Goal: Transaction & Acquisition: Purchase product/service

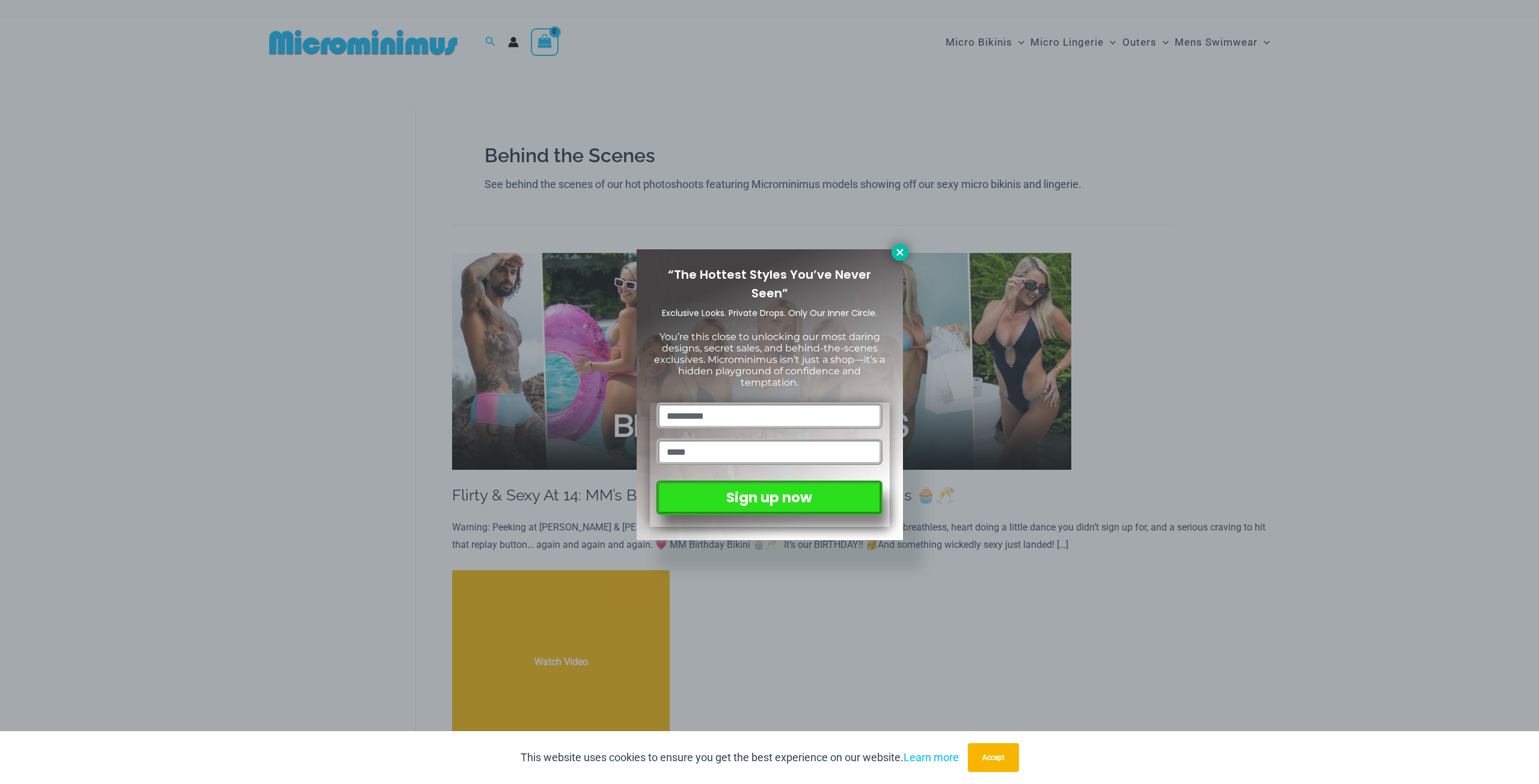
click at [899, 255] on icon at bounding box center [900, 252] width 11 height 11
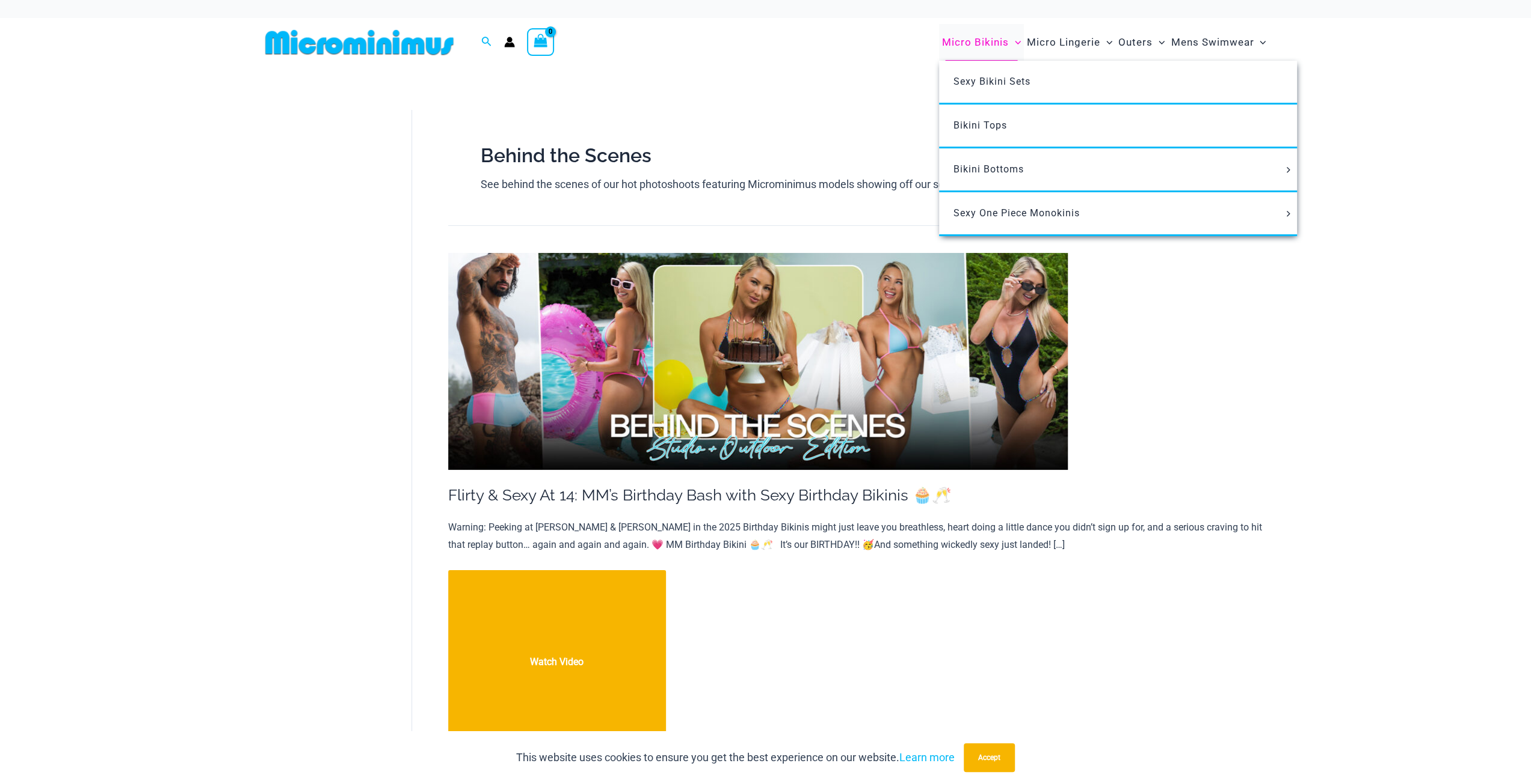
click at [989, 38] on span "Micro Bikinis" at bounding box center [975, 41] width 66 height 30
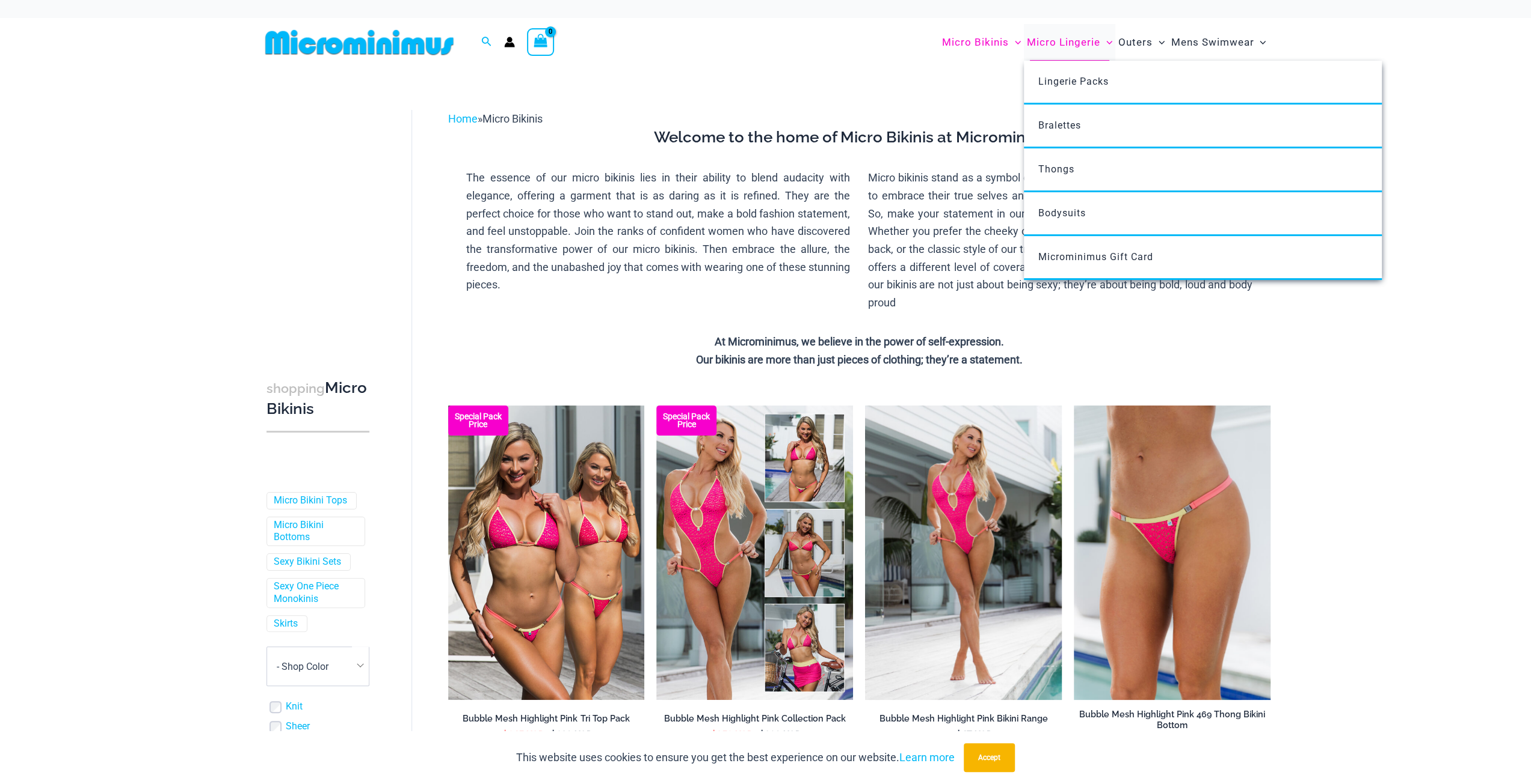
click at [1046, 46] on span "Micro Lingerie" at bounding box center [1064, 41] width 74 height 30
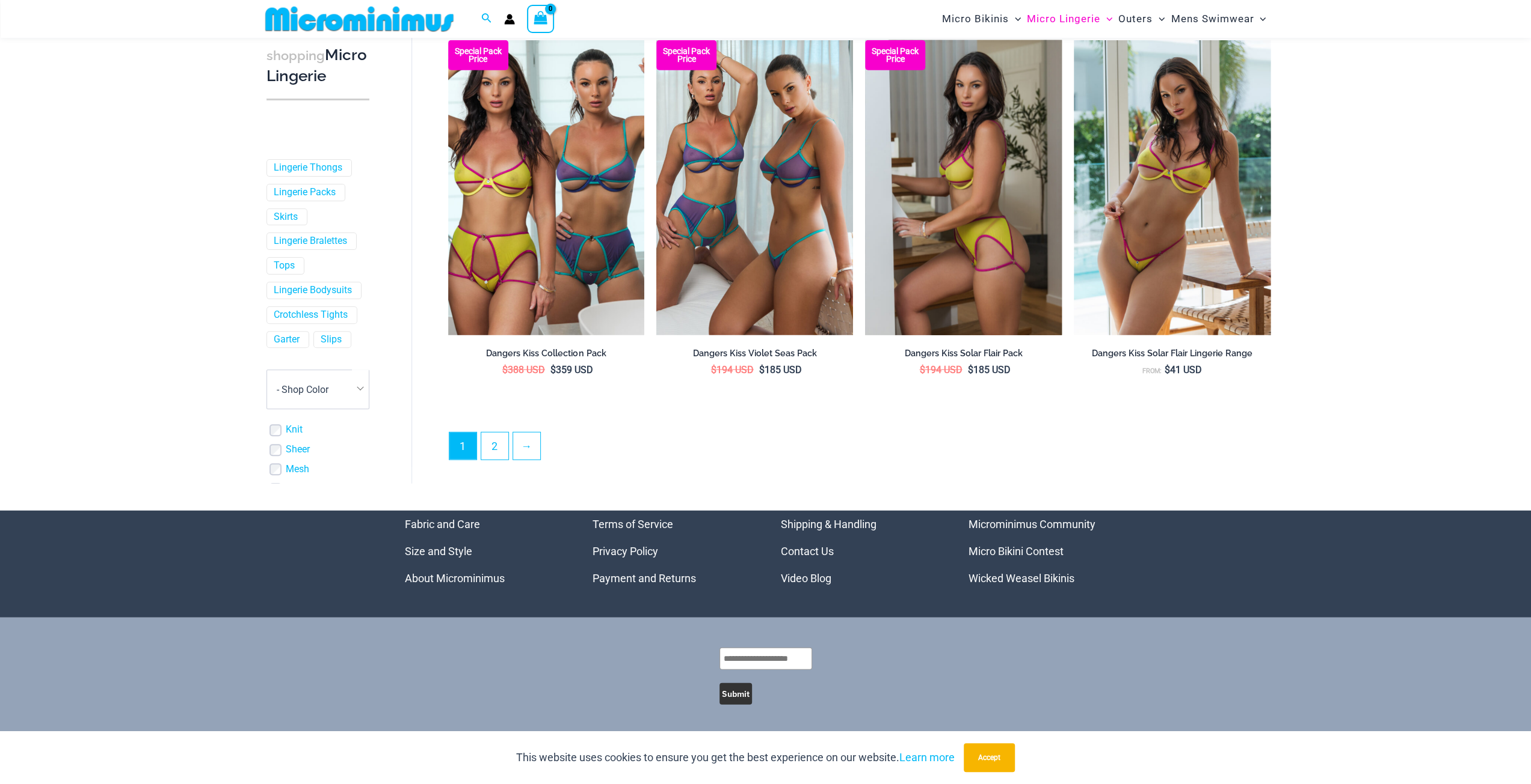
scroll to position [3035, 0]
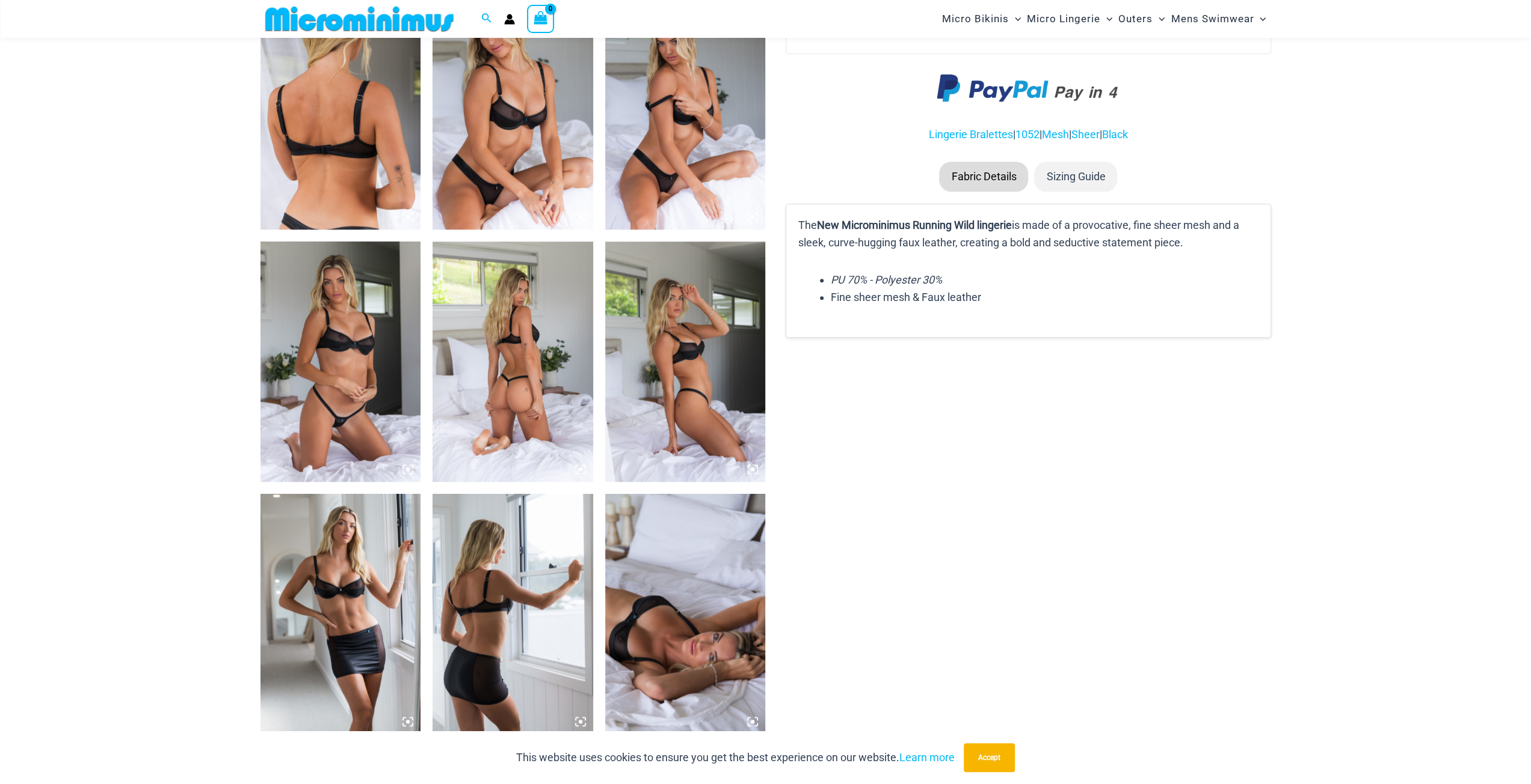
scroll to position [890, 0]
click at [395, 396] on img at bounding box center [341, 361] width 160 height 240
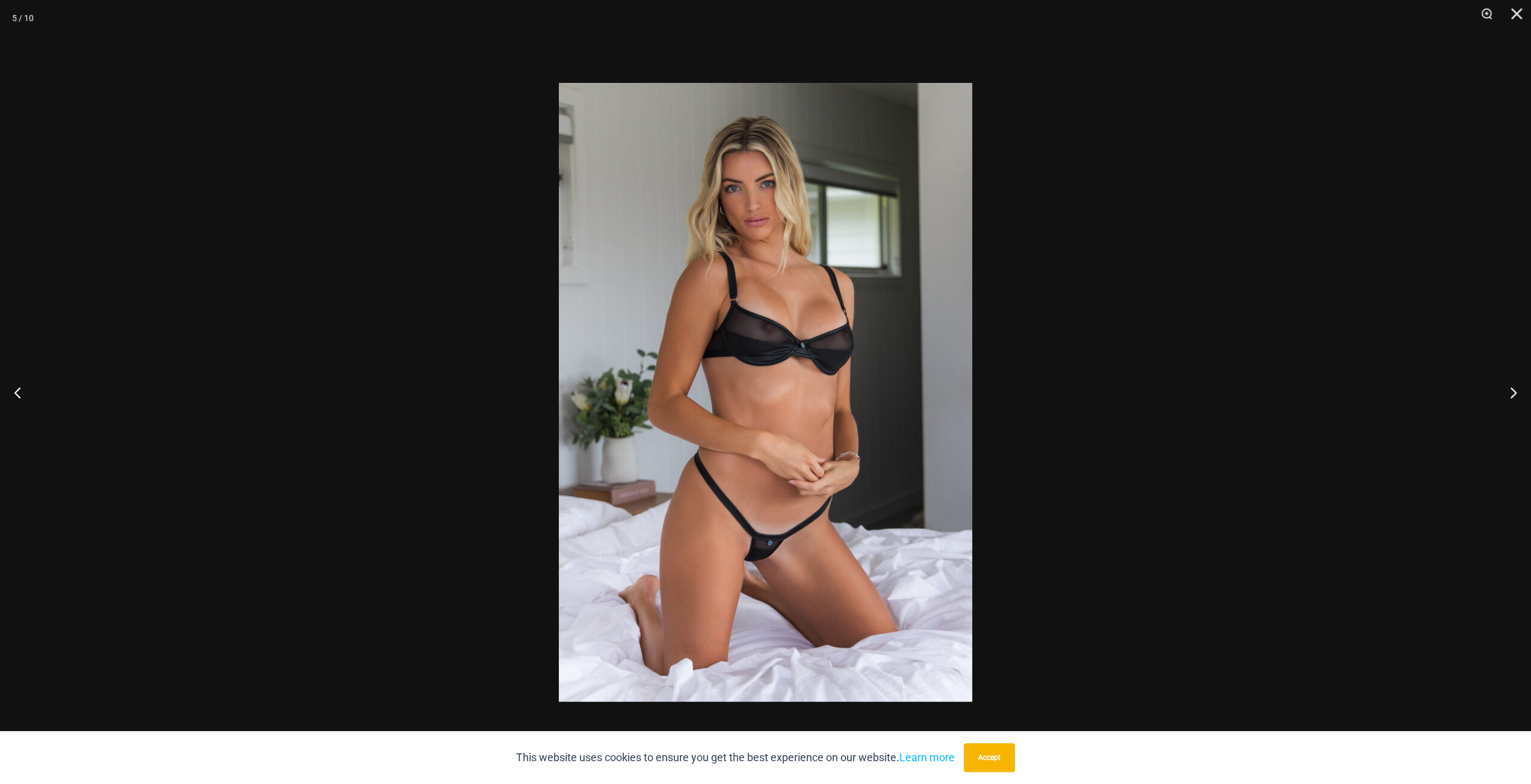
click at [766, 521] on img at bounding box center [765, 392] width 413 height 619
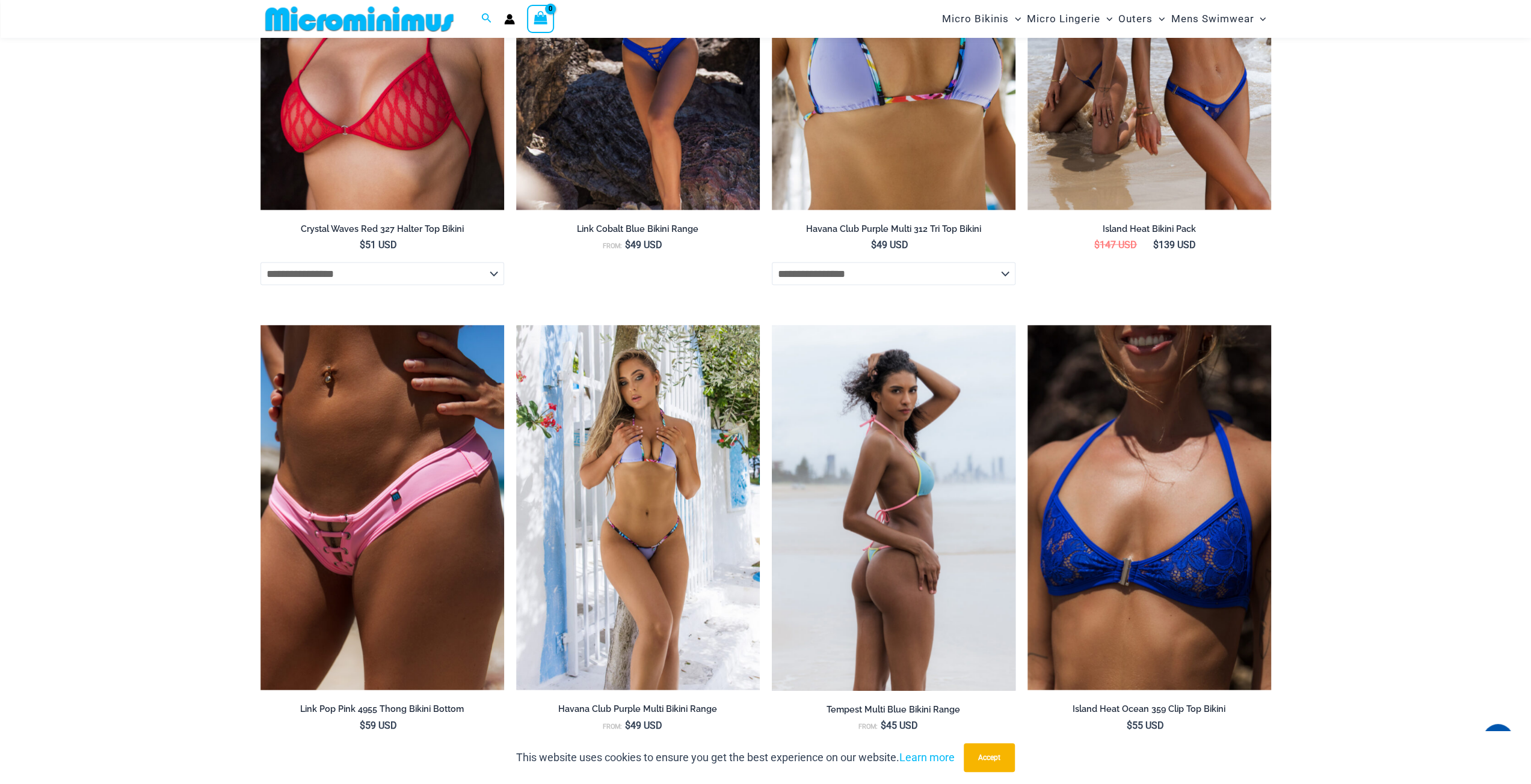
scroll to position [2325, 0]
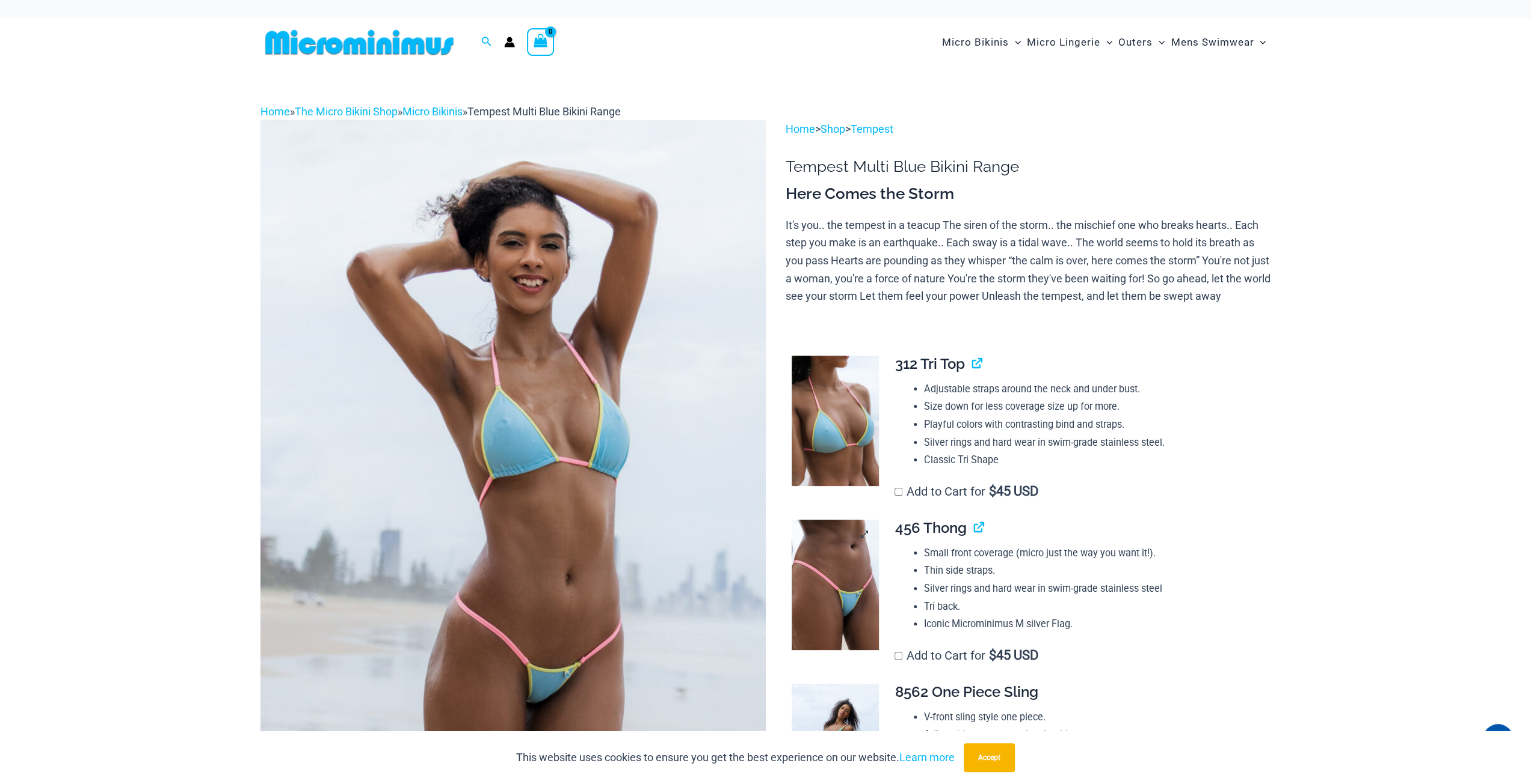
click at [816, 585] on img at bounding box center [835, 585] width 88 height 131
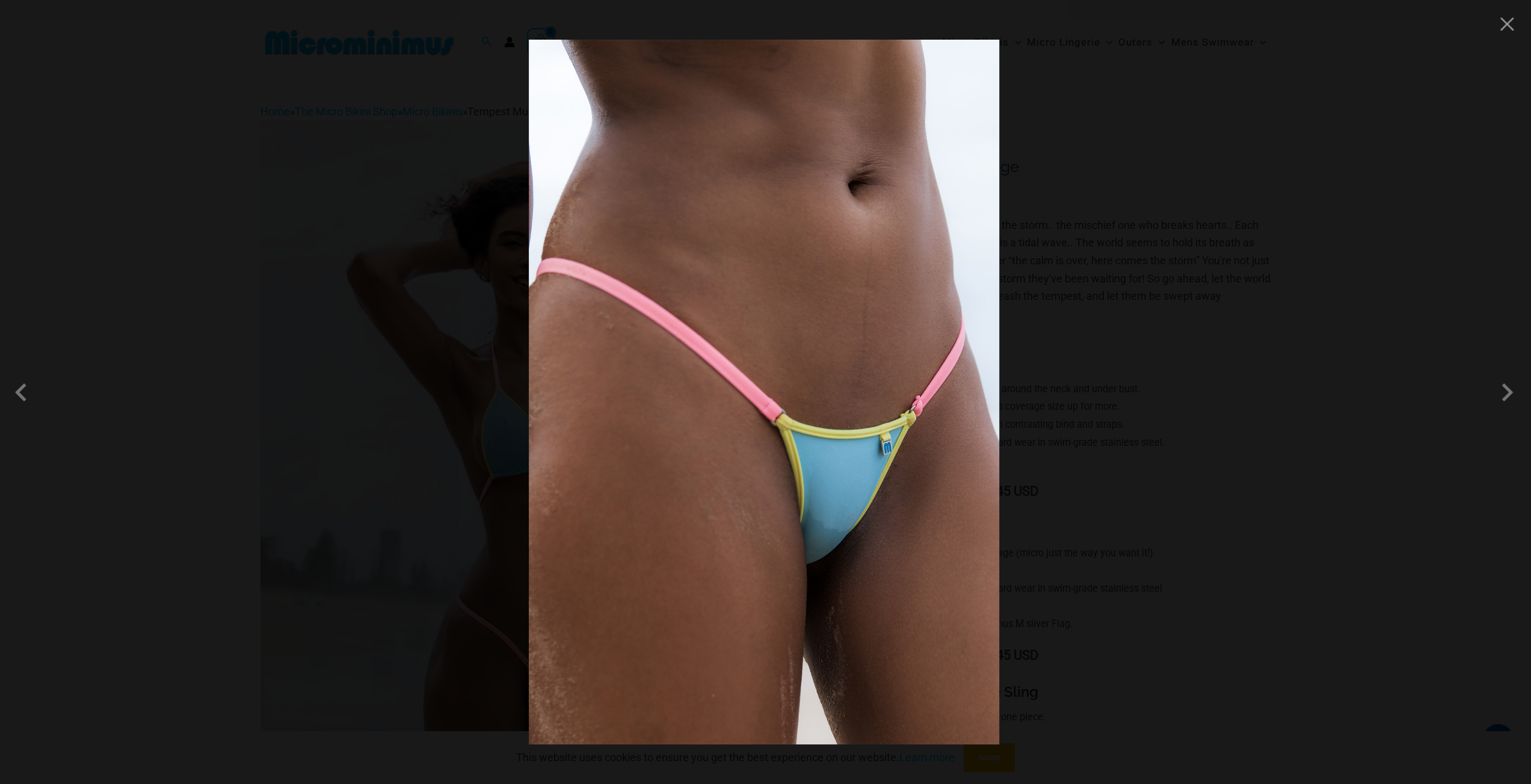
click at [814, 590] on img at bounding box center [764, 392] width 470 height 705
click at [1510, 22] on button "Close" at bounding box center [1507, 24] width 18 height 18
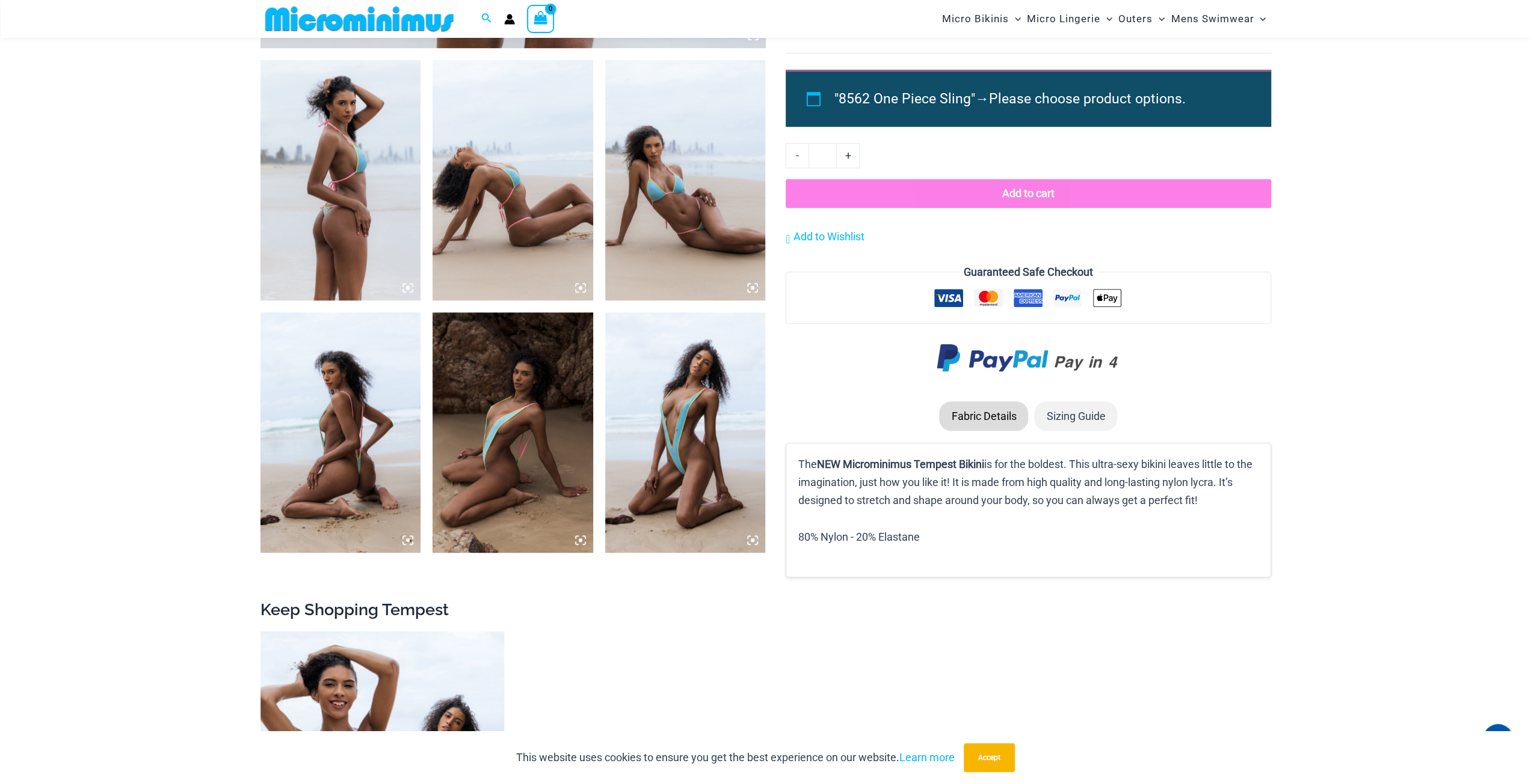
scroll to position [819, 0]
click at [578, 385] on img at bounding box center [512, 432] width 160 height 240
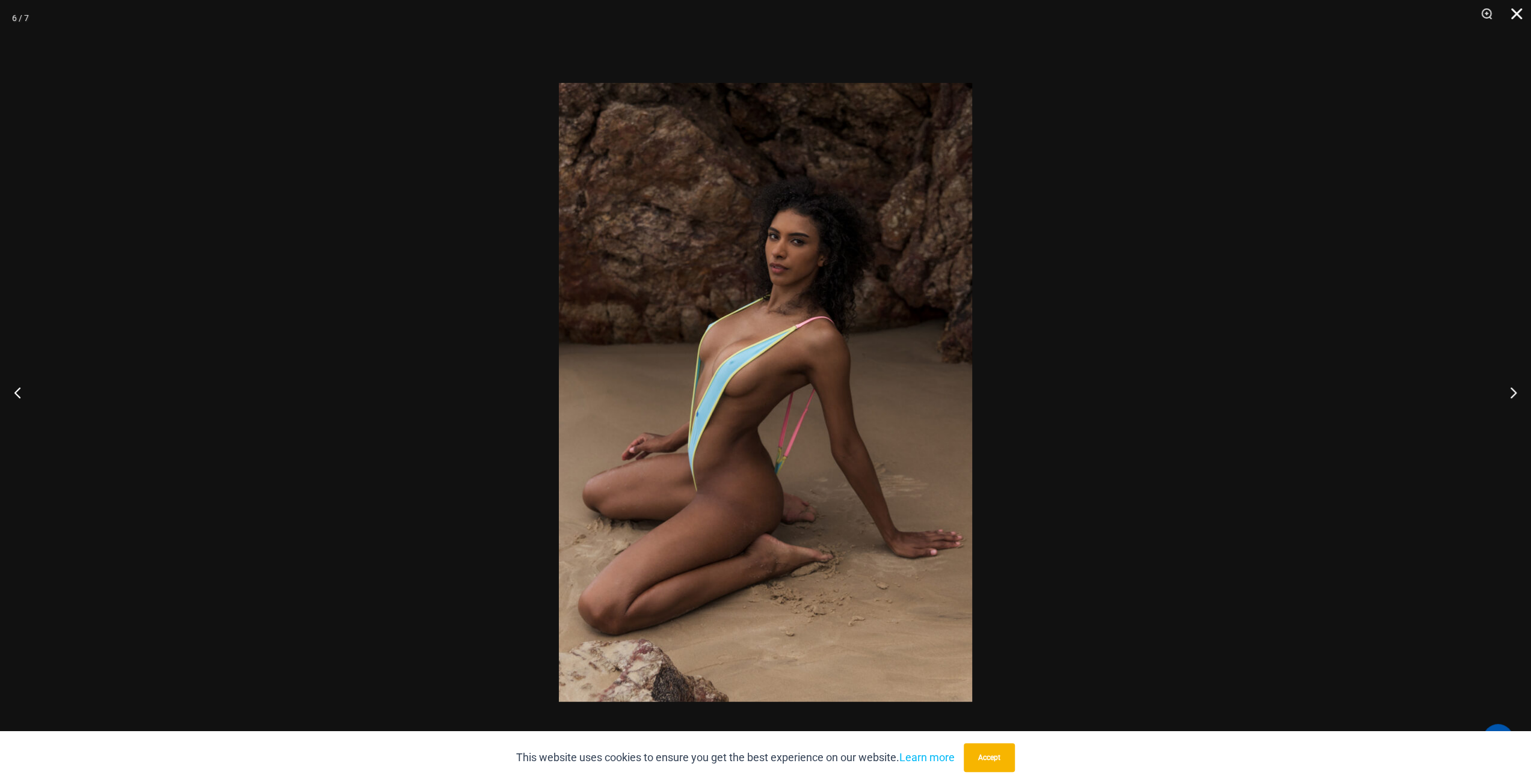
click at [1517, 21] on button "Close" at bounding box center [1512, 18] width 30 height 36
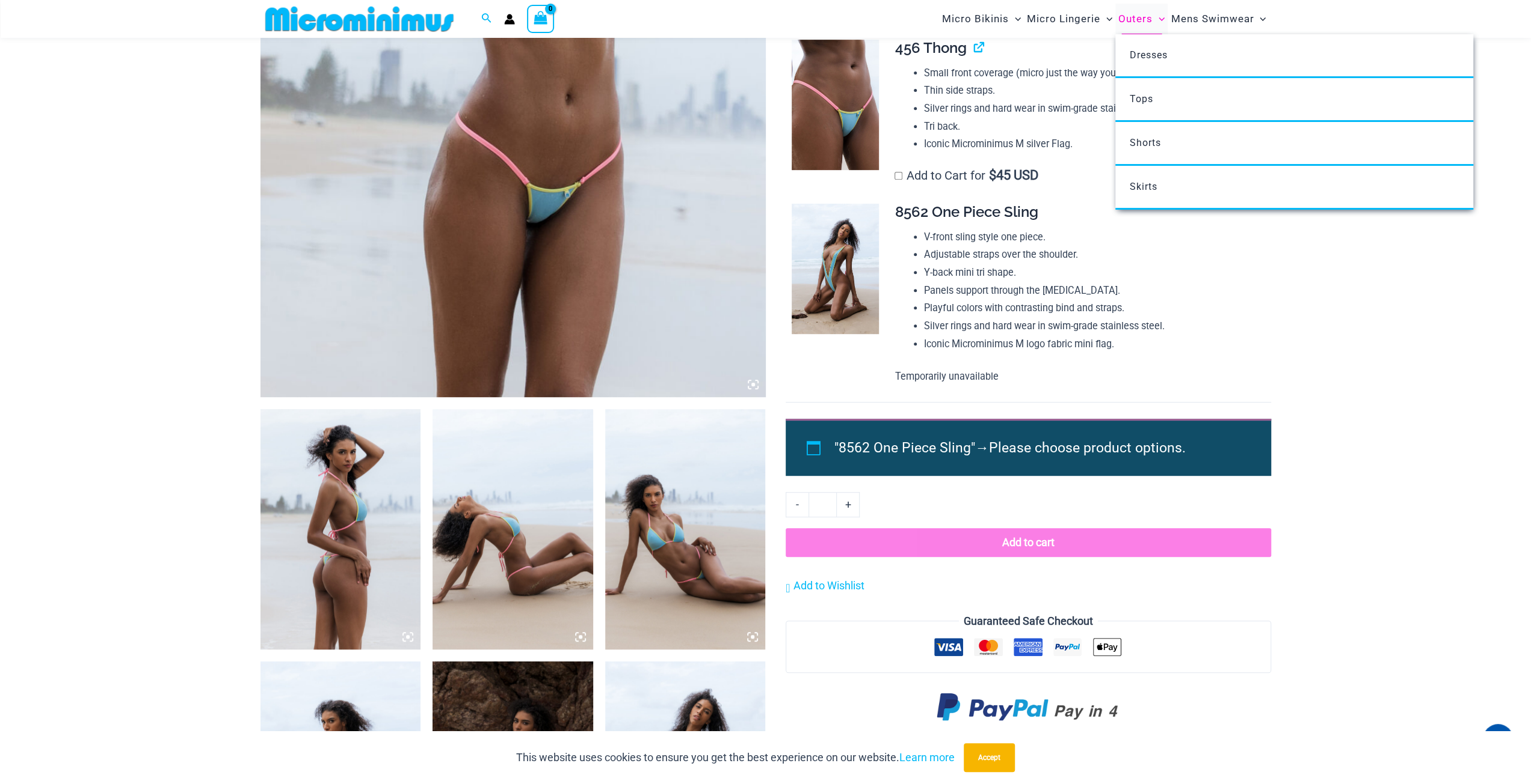
scroll to position [470, 0]
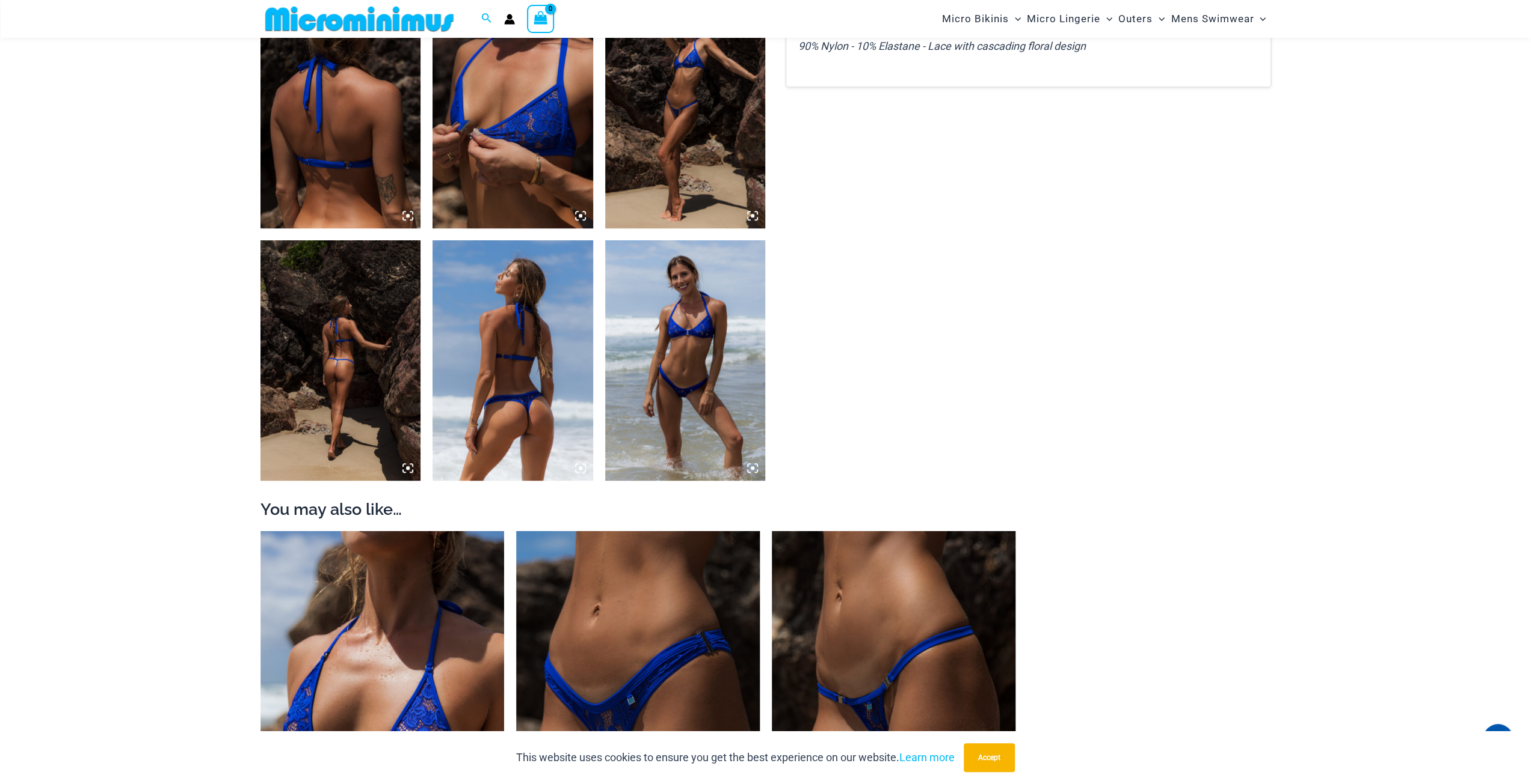
scroll to position [891, 0]
